Goal: Transaction & Acquisition: Book appointment/travel/reservation

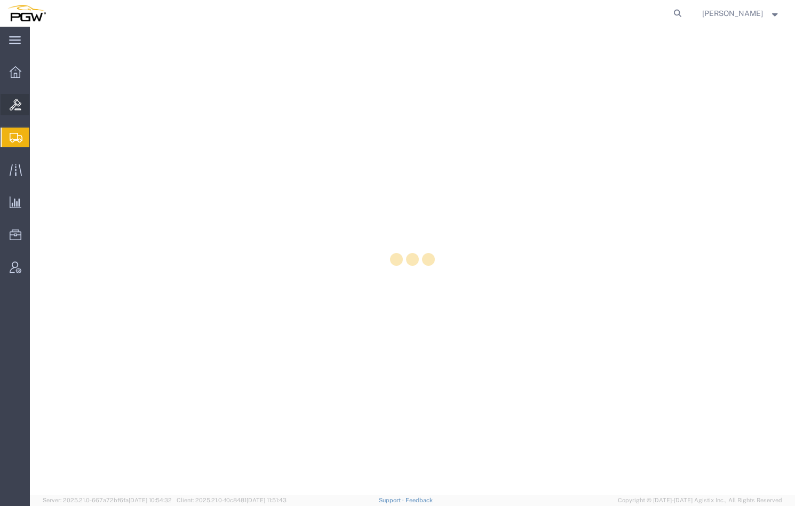
click at [18, 108] on icon at bounding box center [16, 105] width 12 height 12
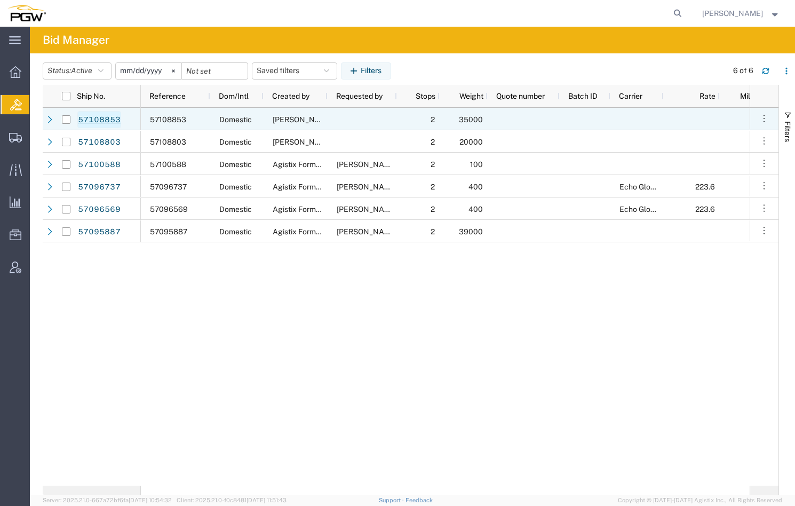
click at [93, 123] on link "57108853" at bounding box center [99, 119] width 44 height 17
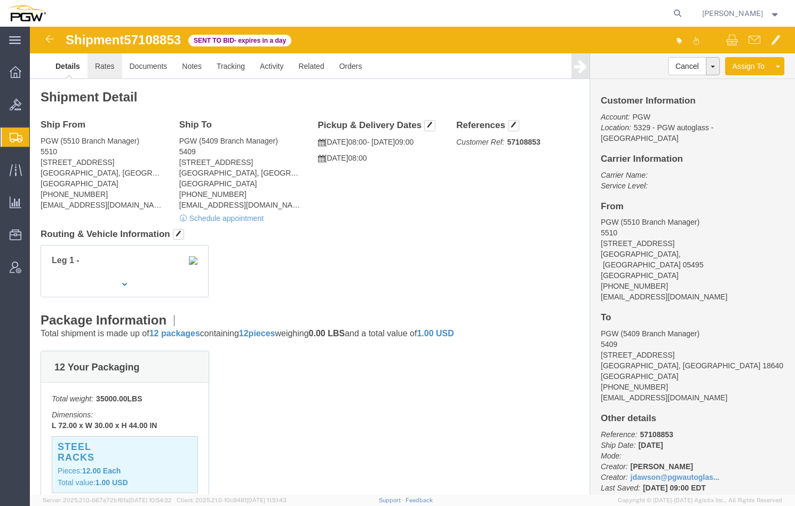
click link "Rates"
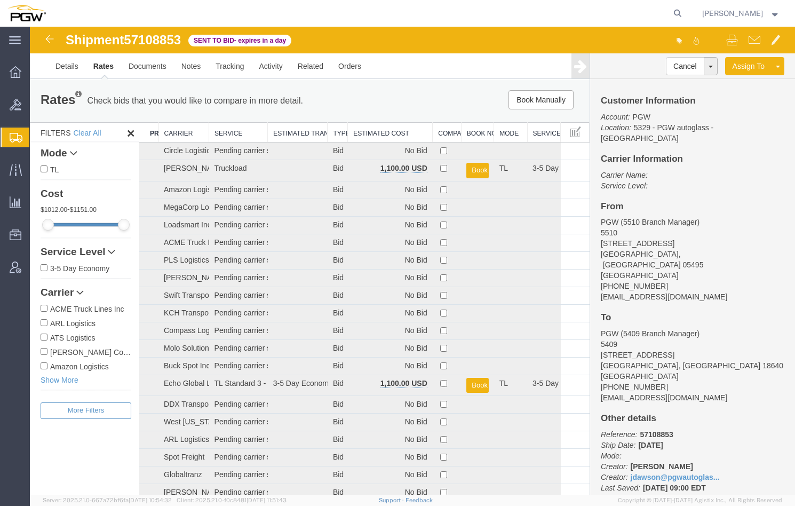
click at [371, 125] on th "Estimated Cost" at bounding box center [390, 133] width 85 height 20
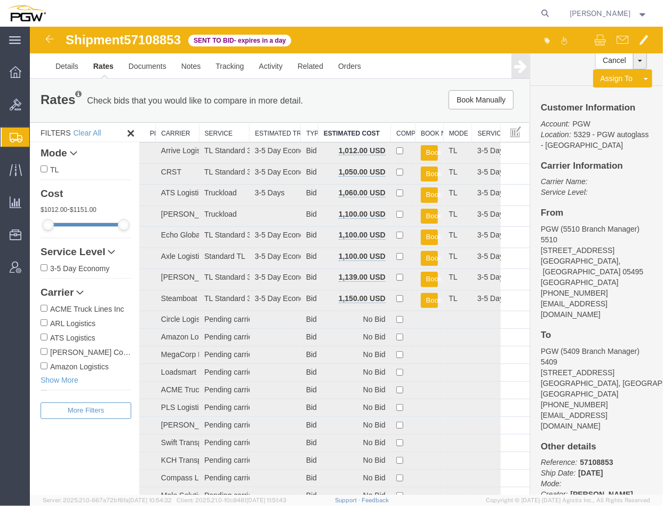
click at [168, 37] on span "57108853" at bounding box center [151, 39] width 57 height 14
copy span "57108853"
click at [35, 103] on span "Bids" at bounding box center [32, 104] width 7 height 21
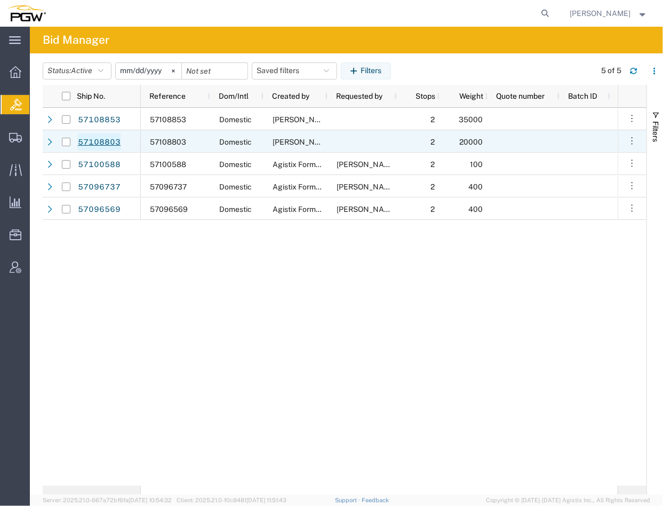
click at [105, 143] on link "57108803" at bounding box center [99, 141] width 44 height 17
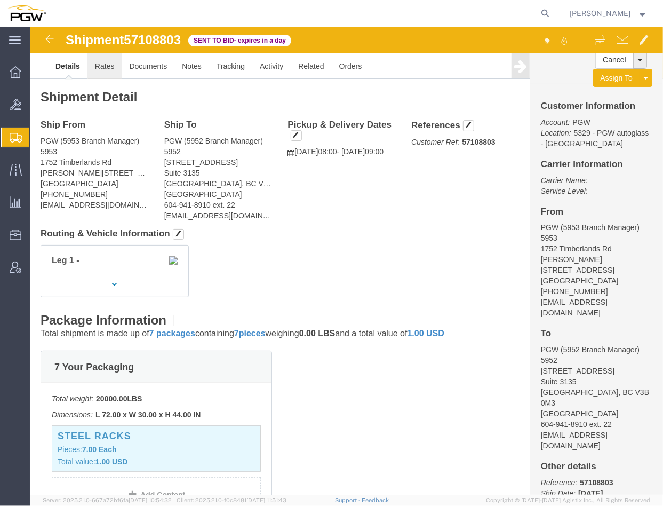
click link "Rates"
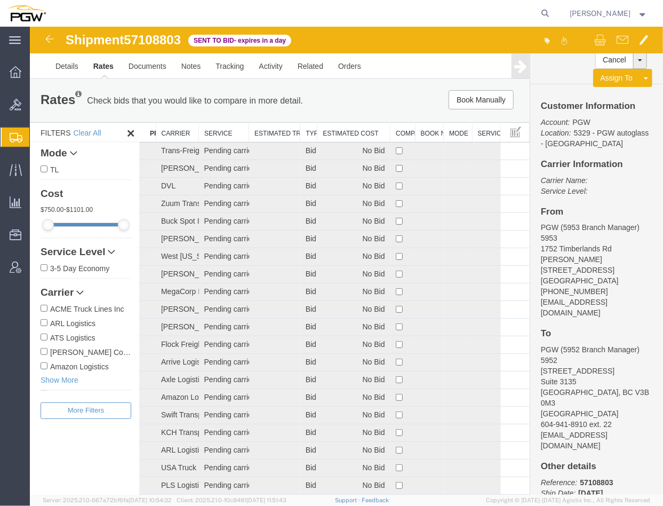
click at [341, 132] on th "Estimated Cost" at bounding box center [353, 132] width 73 height 20
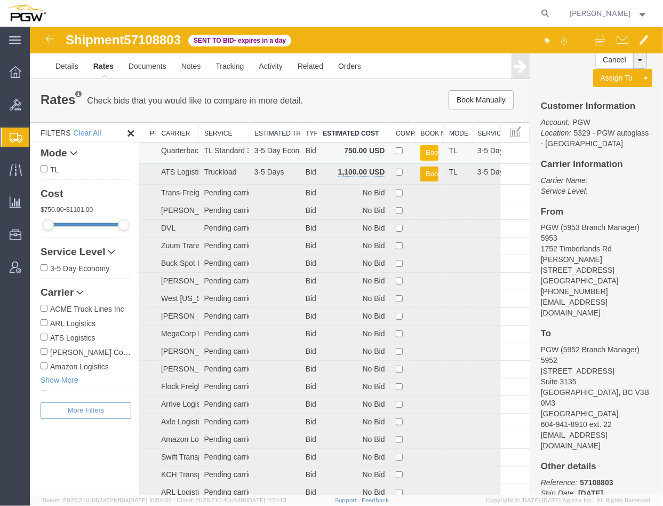
click at [424, 150] on button "Book" at bounding box center [429, 152] width 18 height 15
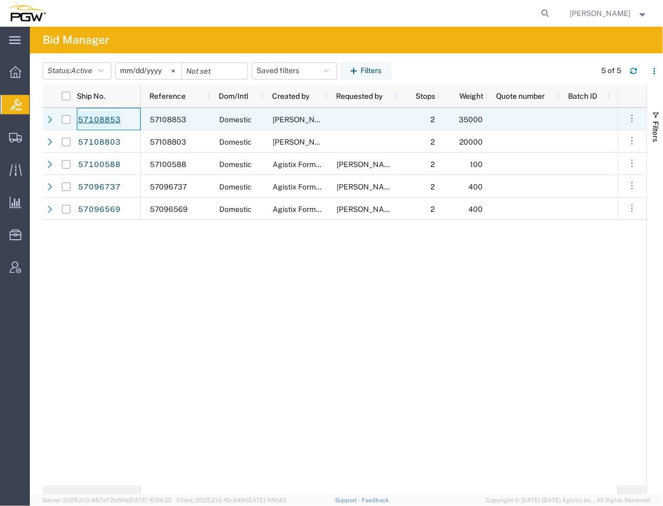
click at [109, 116] on link "57108853" at bounding box center [99, 119] width 44 height 17
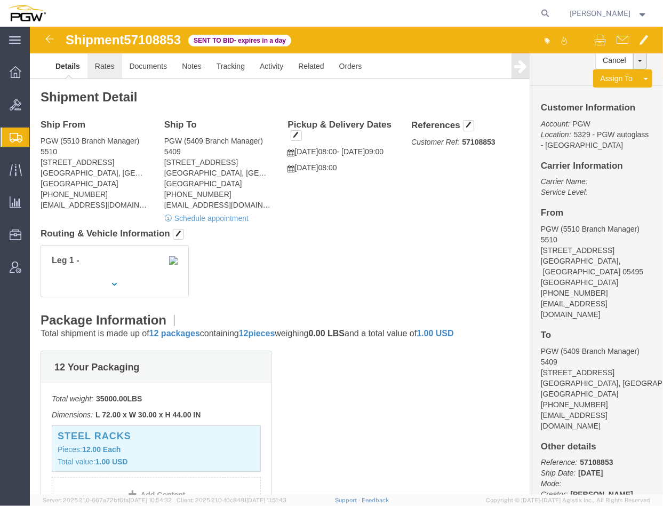
click link "Rates"
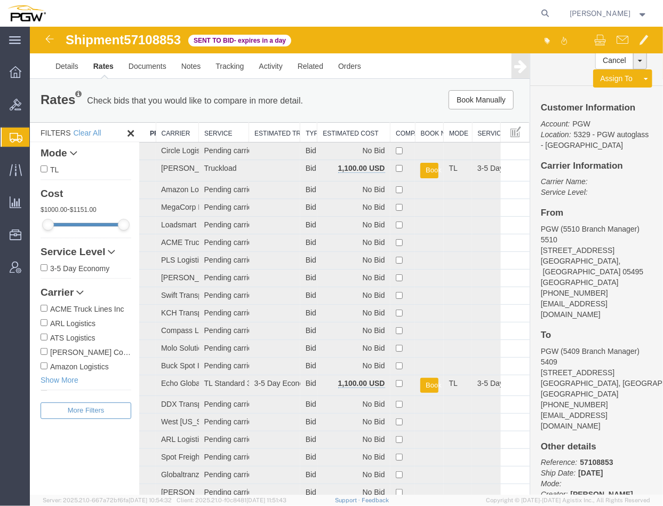
click at [344, 135] on th "Estimated Cost" at bounding box center [353, 132] width 73 height 20
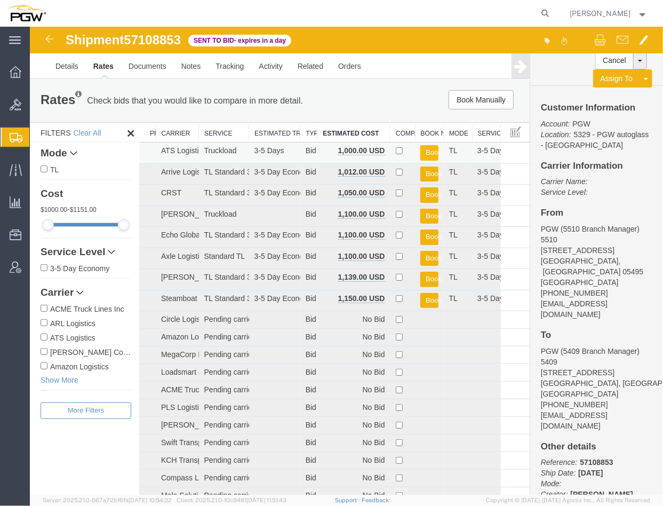
click at [427, 151] on button "Book" at bounding box center [429, 152] width 18 height 15
